Goal: Check status: Check status

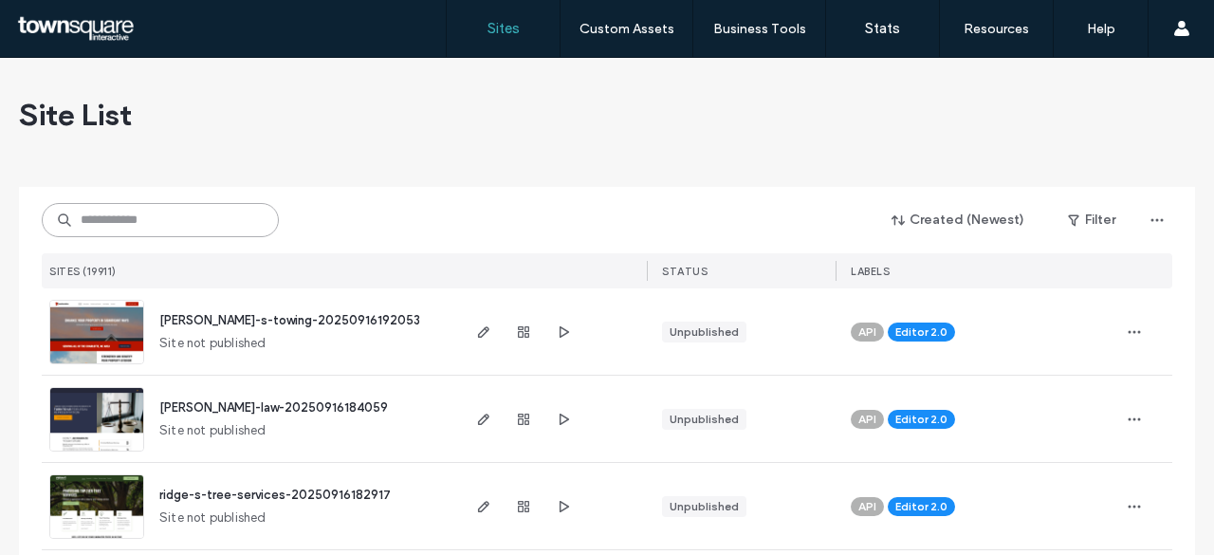
click at [164, 215] on input at bounding box center [160, 220] width 237 height 34
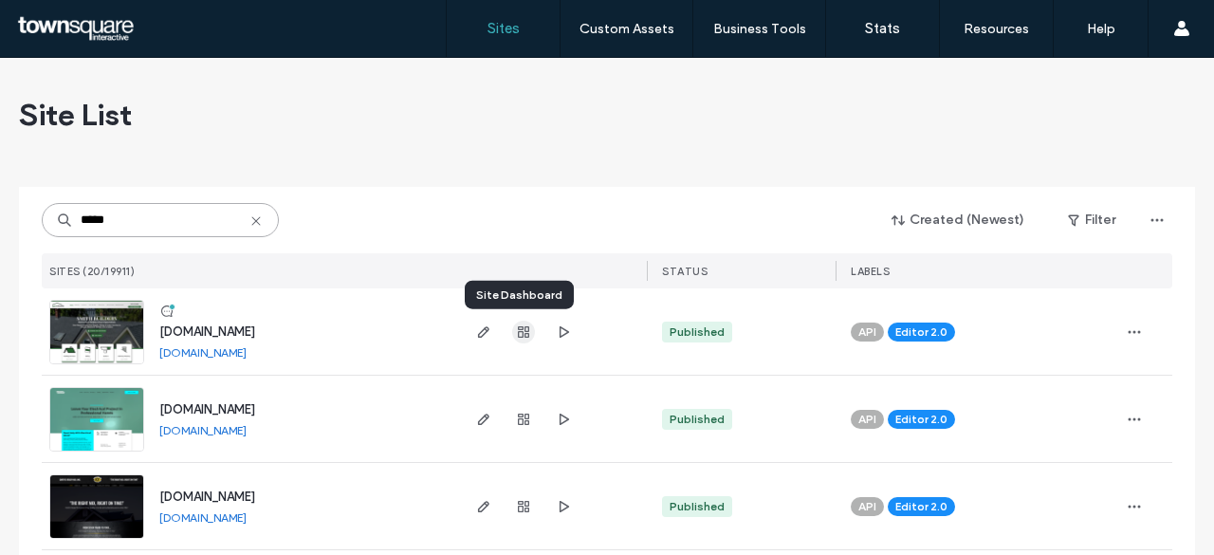
type input "*****"
click at [520, 333] on use "button" at bounding box center [523, 331] width 11 height 11
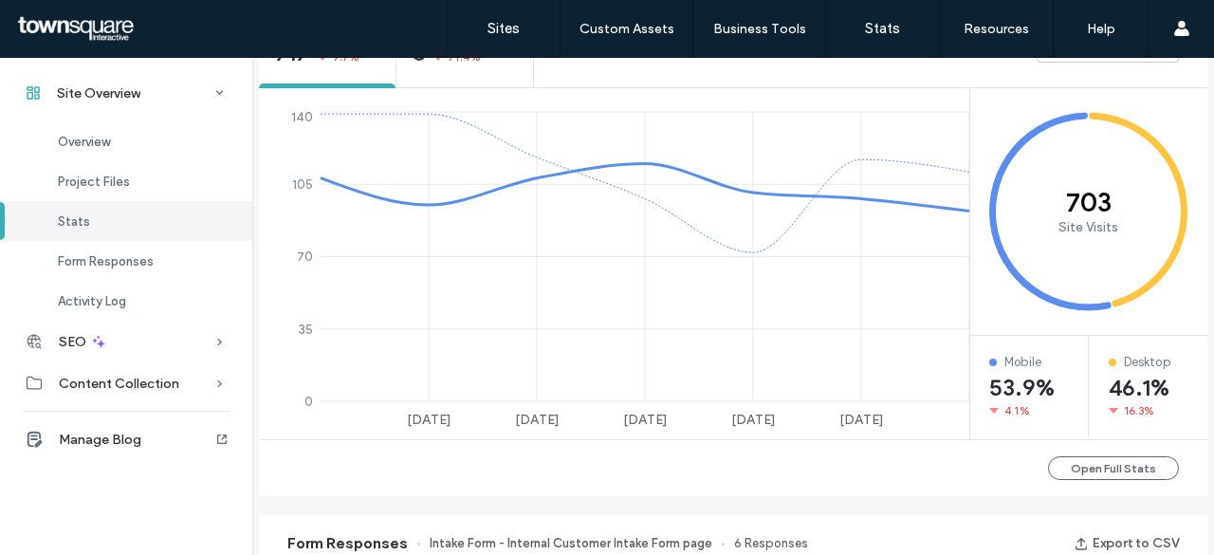
scroll to position [1043, 0]
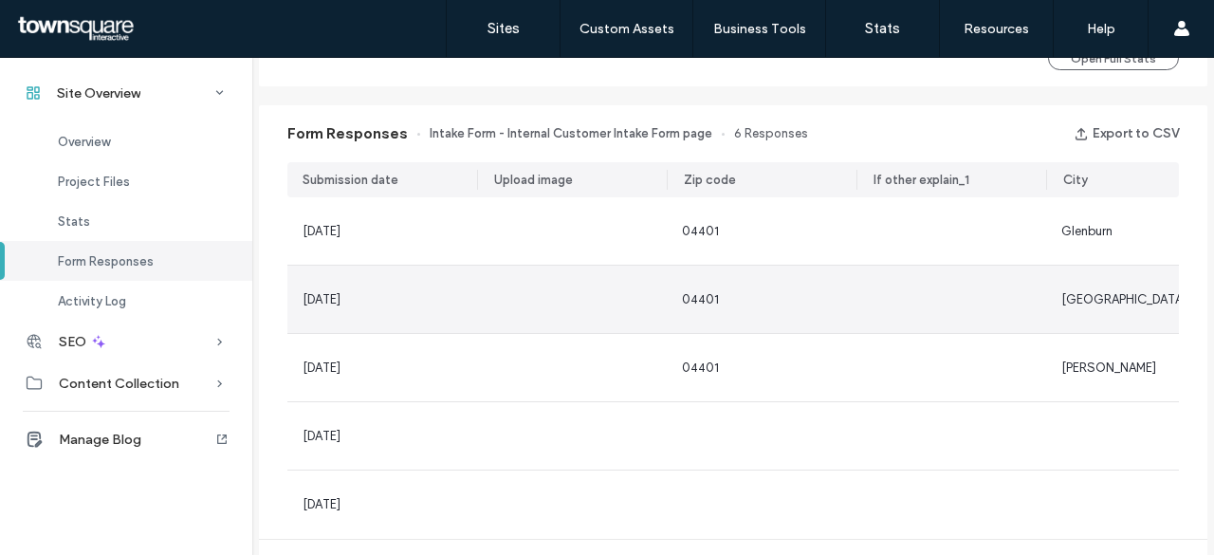
scroll to position [1138, 0]
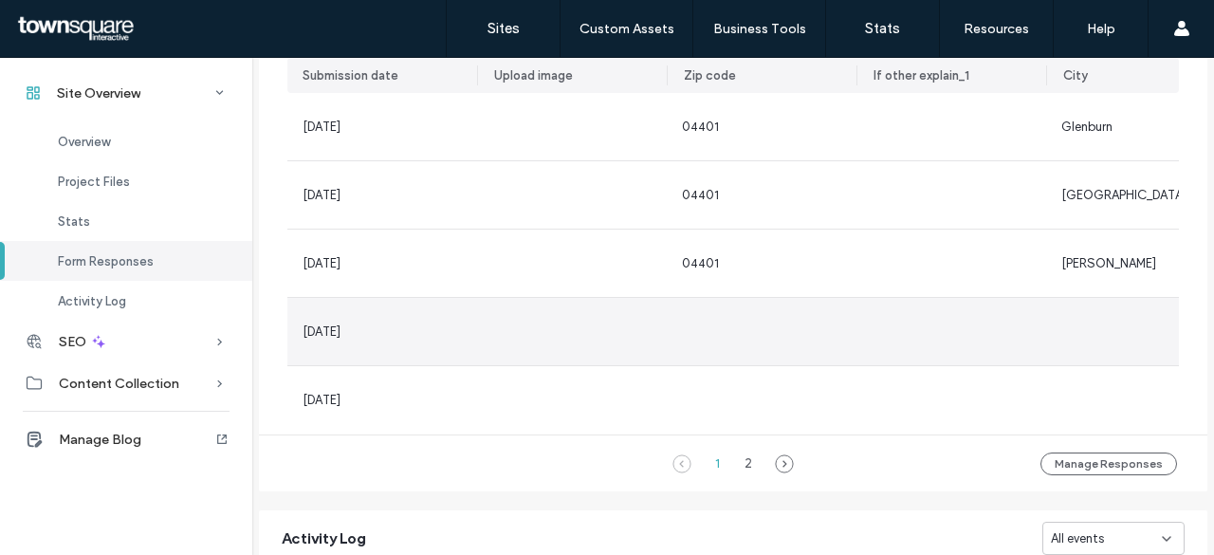
scroll to position [986, 0]
